Goal: Transaction & Acquisition: Book appointment/travel/reservation

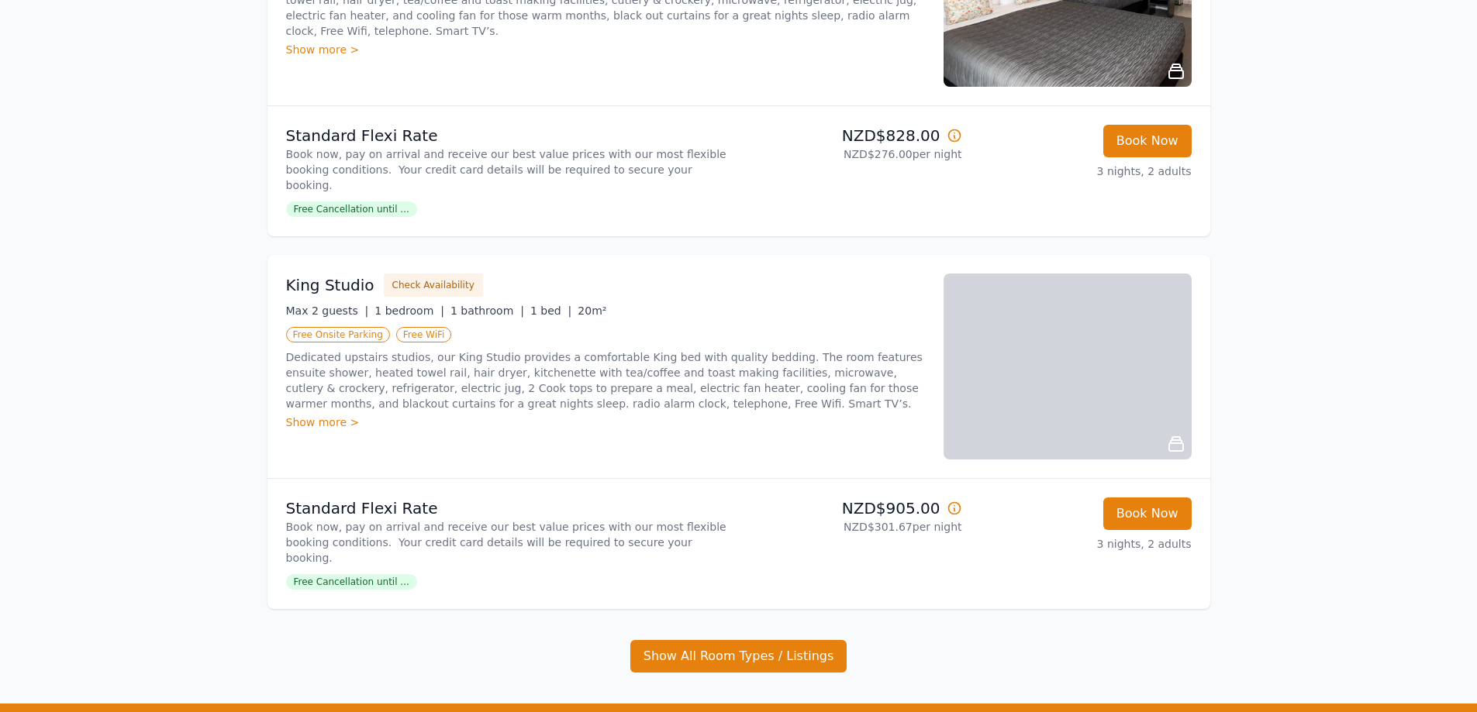
scroll to position [1597, 0]
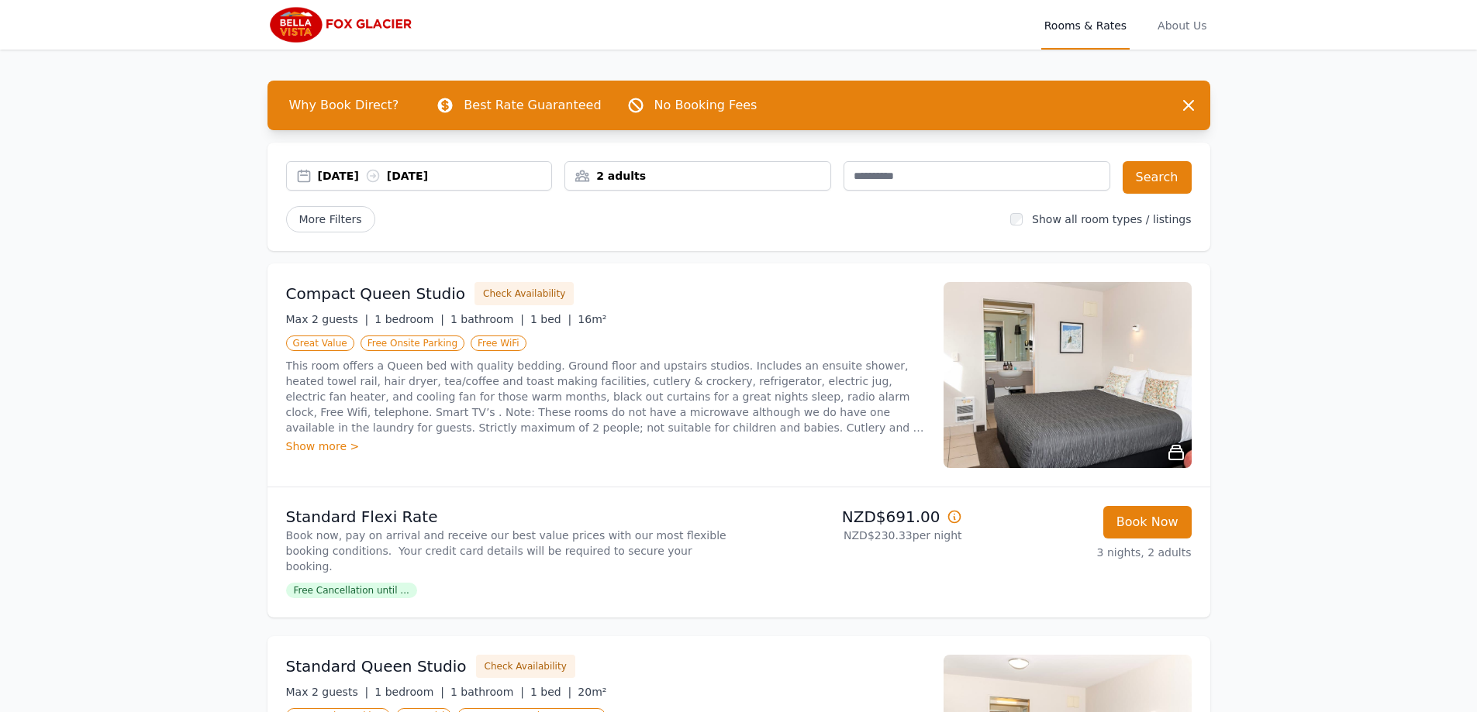
click at [322, 442] on div "Show more >" at bounding box center [605, 447] width 639 height 16
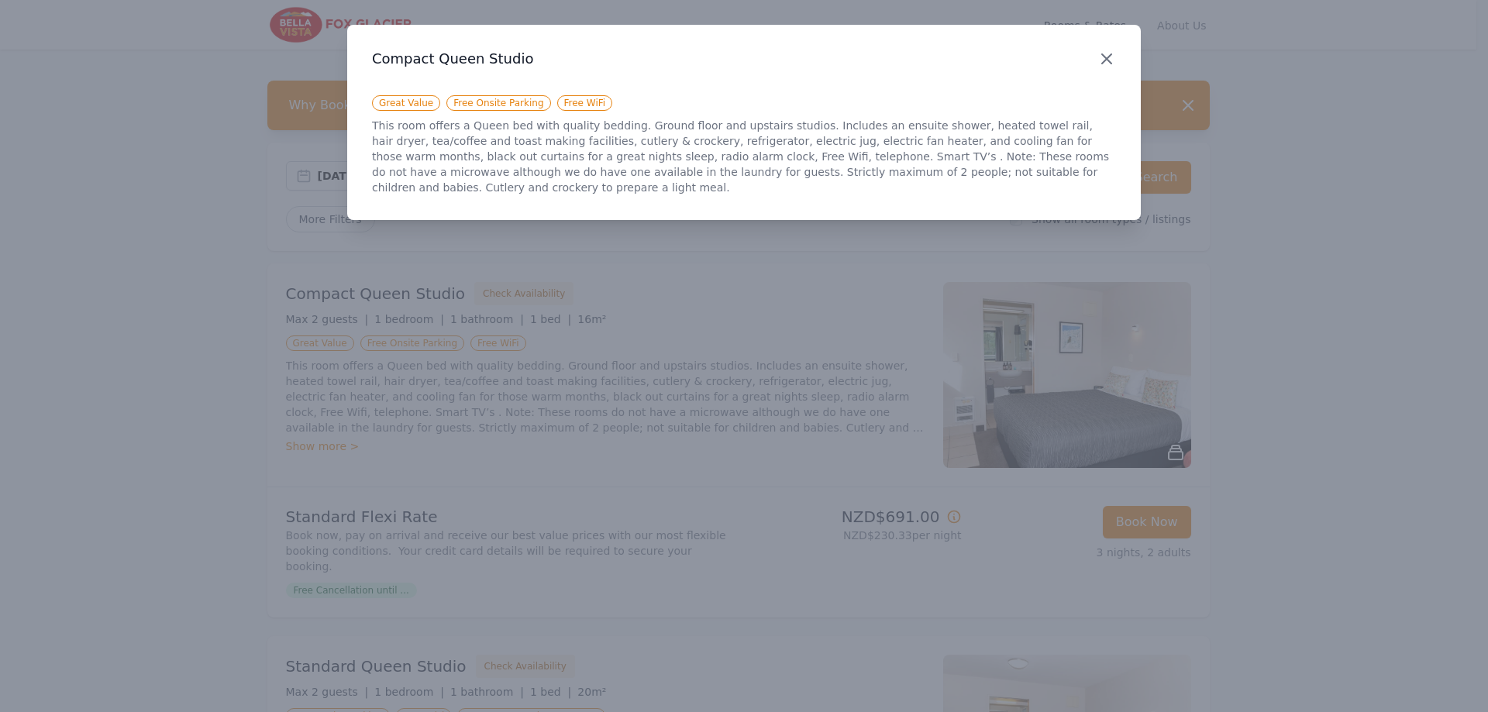
click at [1110, 57] on icon "button" at bounding box center [1107, 59] width 19 height 19
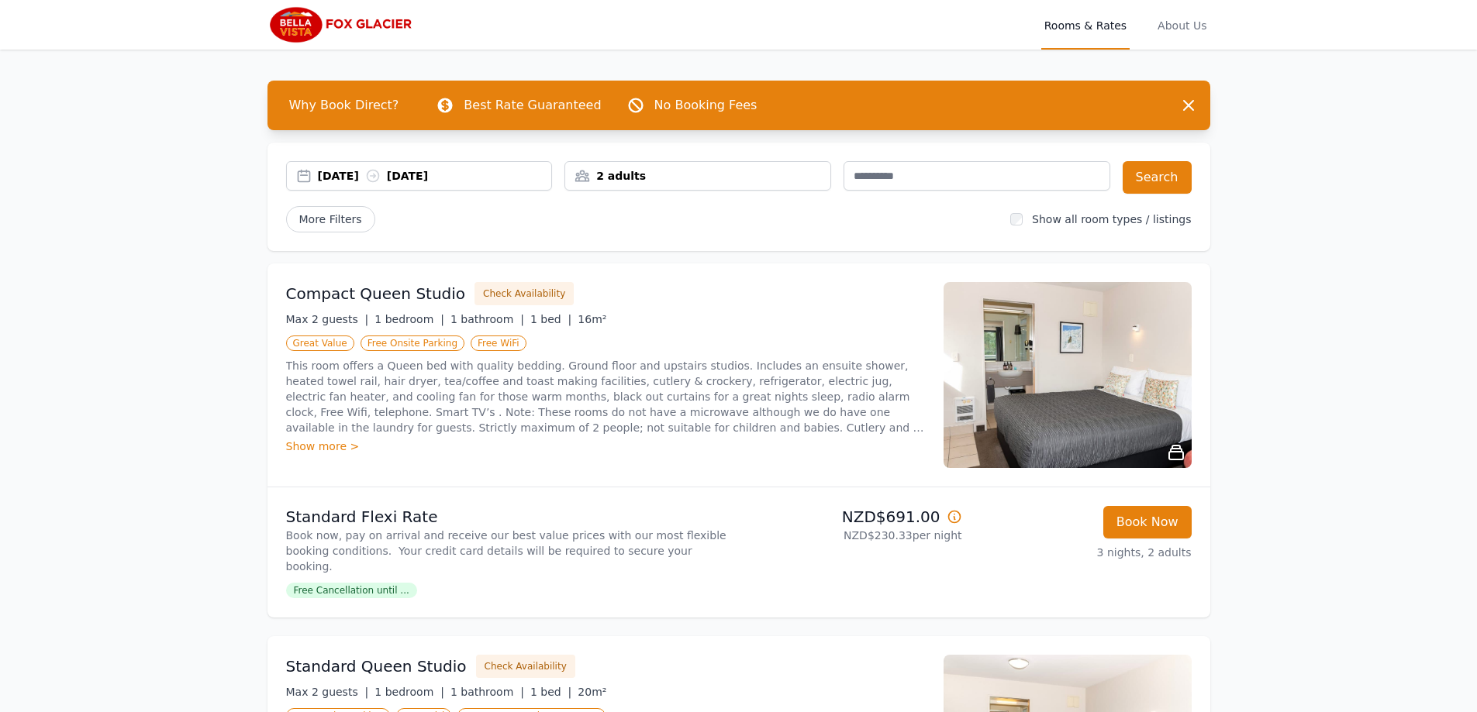
click at [1035, 361] on img at bounding box center [1067, 375] width 248 height 186
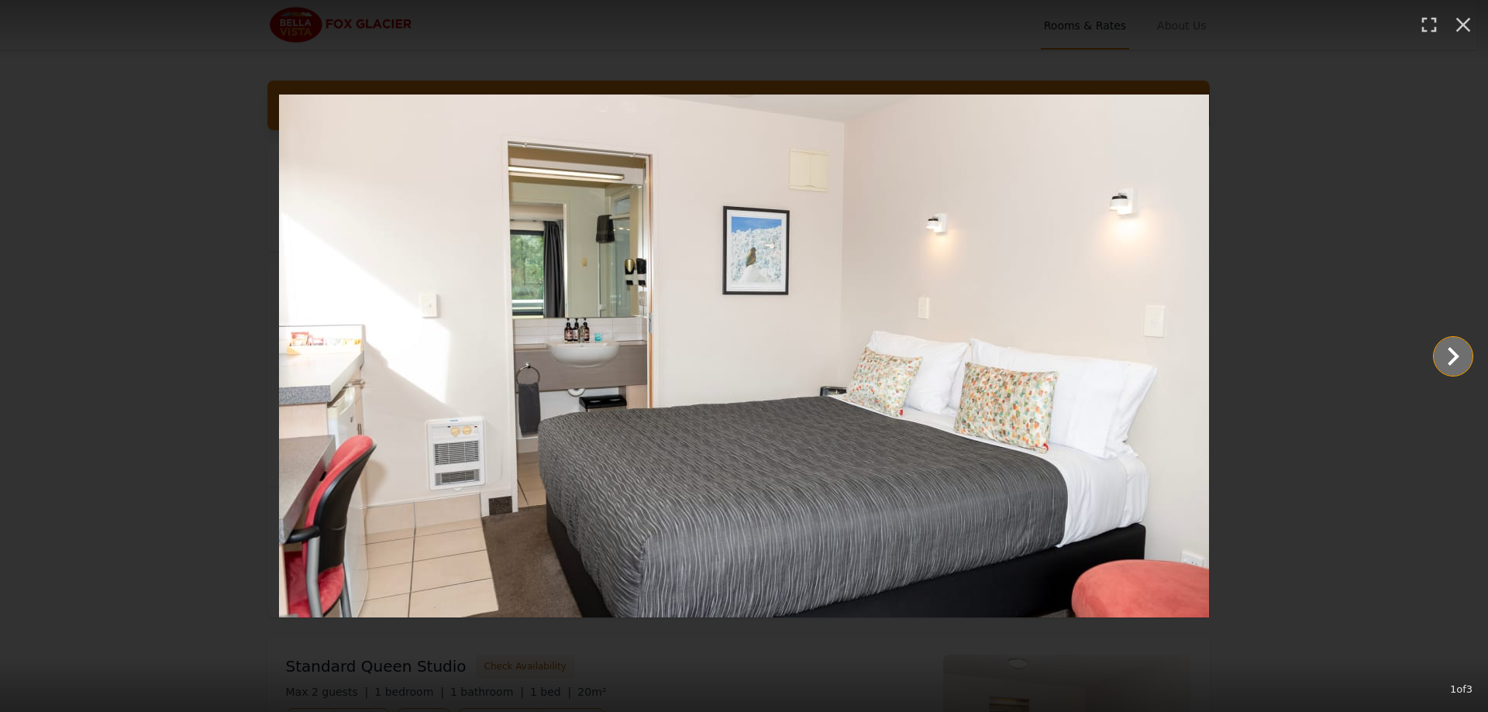
click at [1452, 354] on icon "Show slide 2 of 3" at bounding box center [1453, 356] width 37 height 37
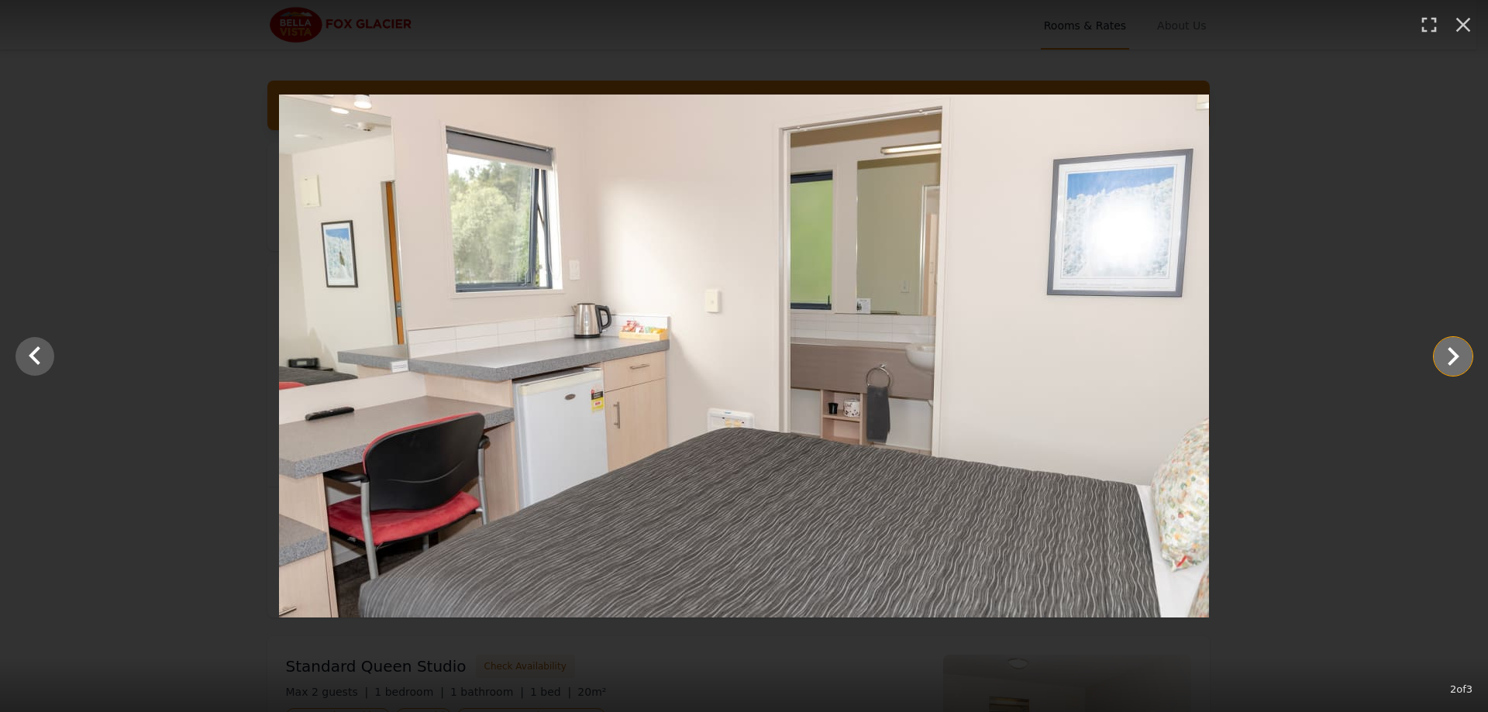
click at [1452, 354] on icon "Show slide 3 of 3" at bounding box center [1453, 356] width 37 height 37
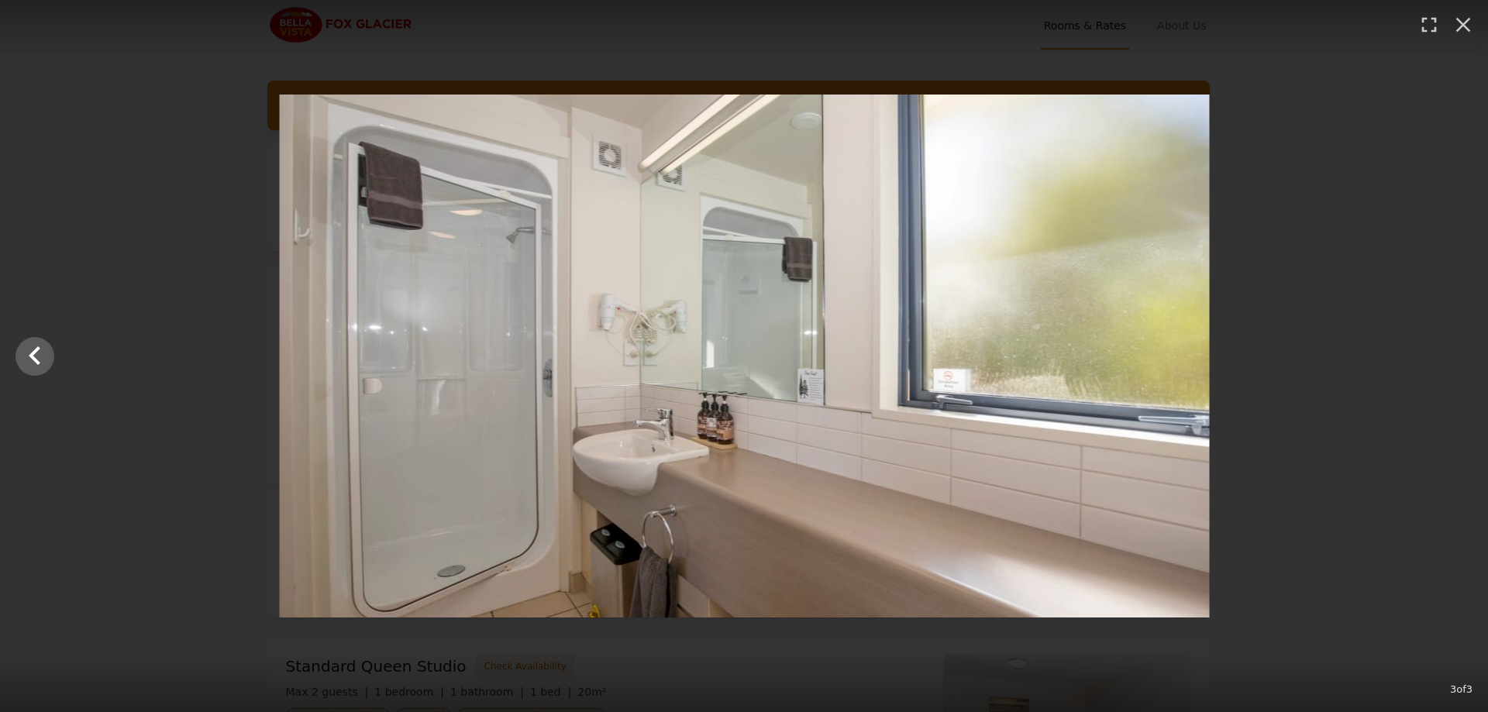
click at [1452, 354] on div at bounding box center [744, 356] width 1488 height 523
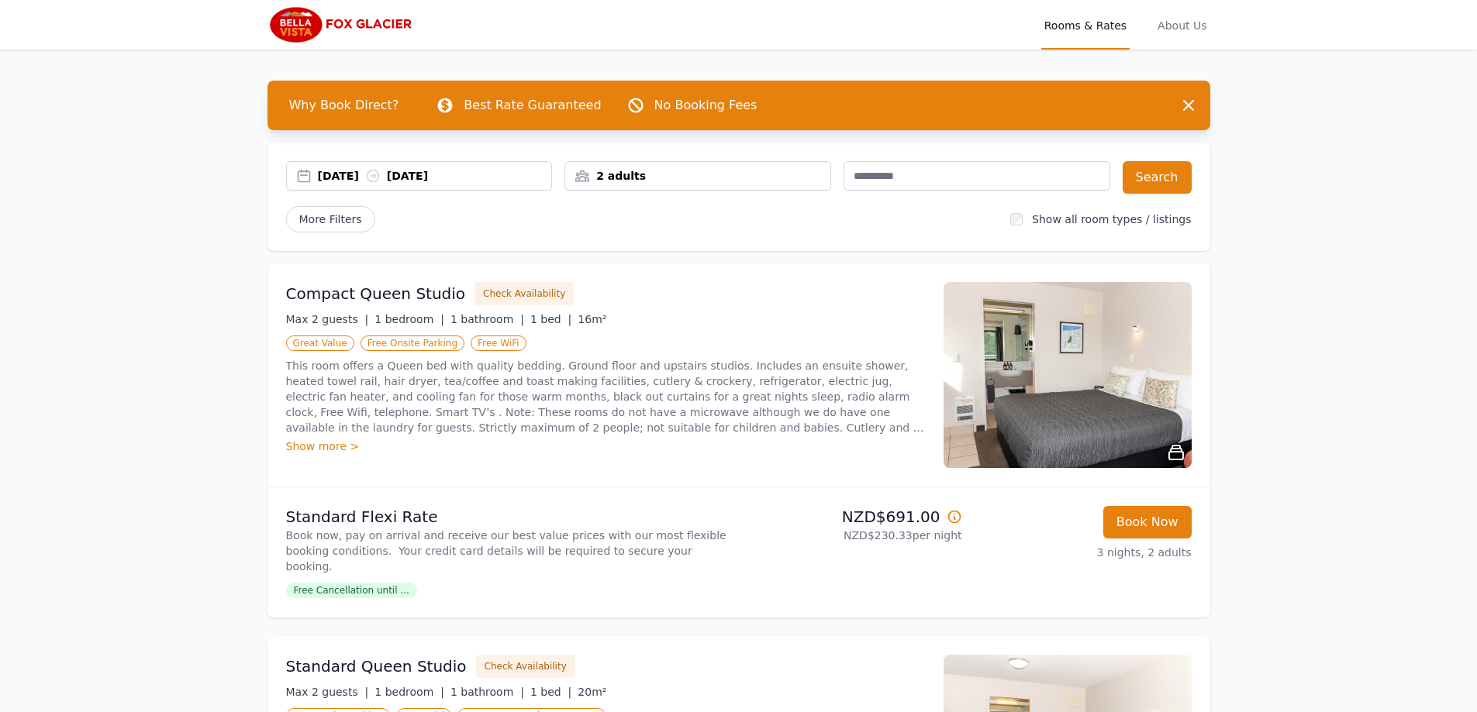
drag, startPoint x: 948, startPoint y: 539, endPoint x: 867, endPoint y: 539, distance: 80.6
click at [846, 540] on li "Standard Flexi Rate Book now, pay on arrival and receive our best value prices …" at bounding box center [738, 553] width 943 height 130
copy p "NZD$230.33 per night"
click at [946, 548] on div "NZD$691.00 NZD$230.33 per night" at bounding box center [853, 552] width 217 height 93
drag, startPoint x: 964, startPoint y: 536, endPoint x: 843, endPoint y: 534, distance: 120.2
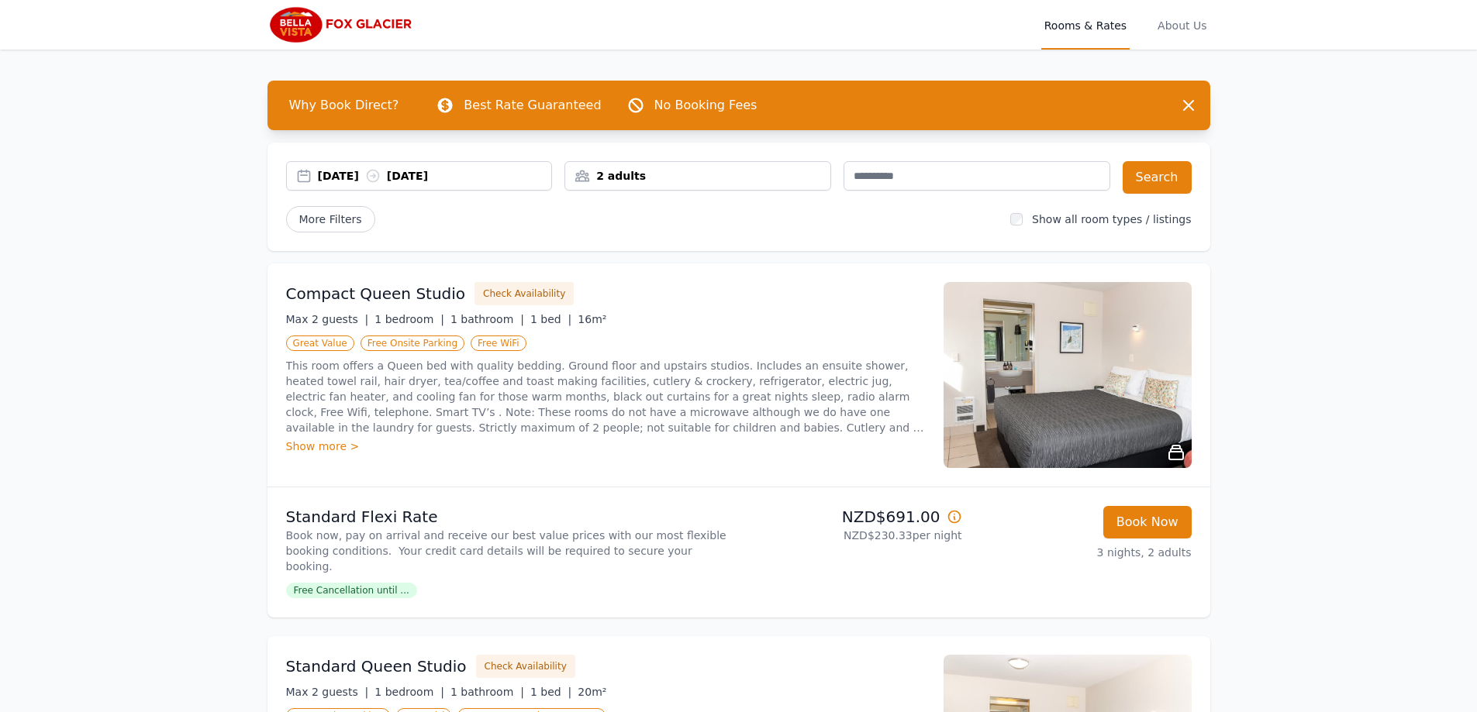
click at [840, 534] on li "Standard Flexi Rate Book now, pay on arrival and receive our best value prices …" at bounding box center [738, 553] width 943 height 130
